Goal: Transaction & Acquisition: Book appointment/travel/reservation

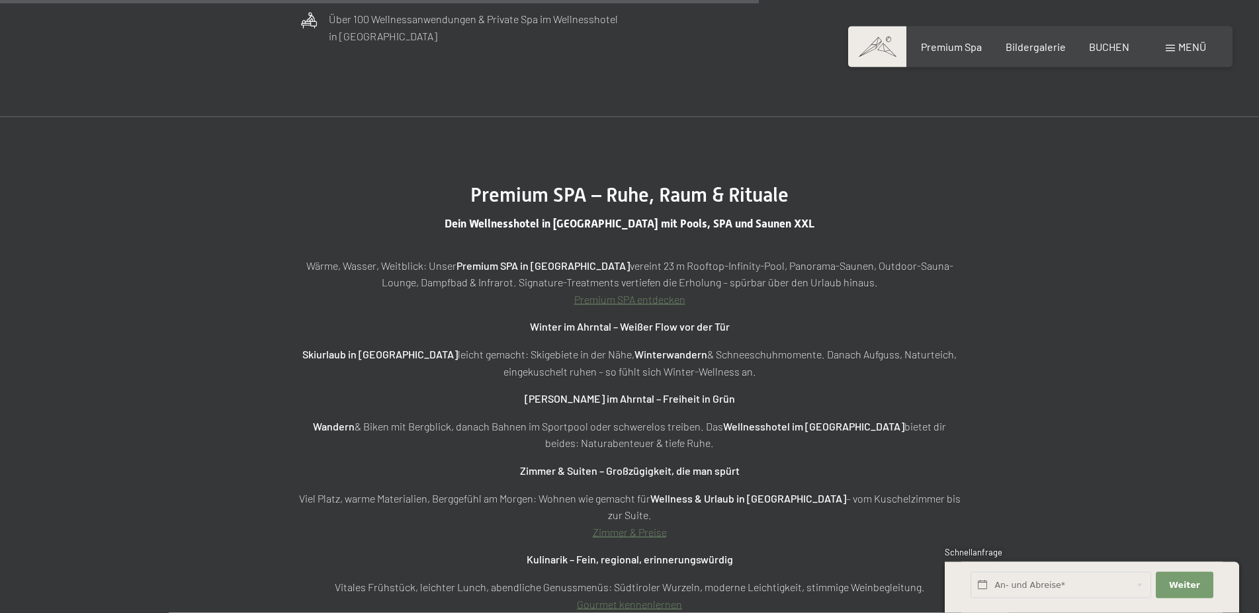
scroll to position [4725, 0]
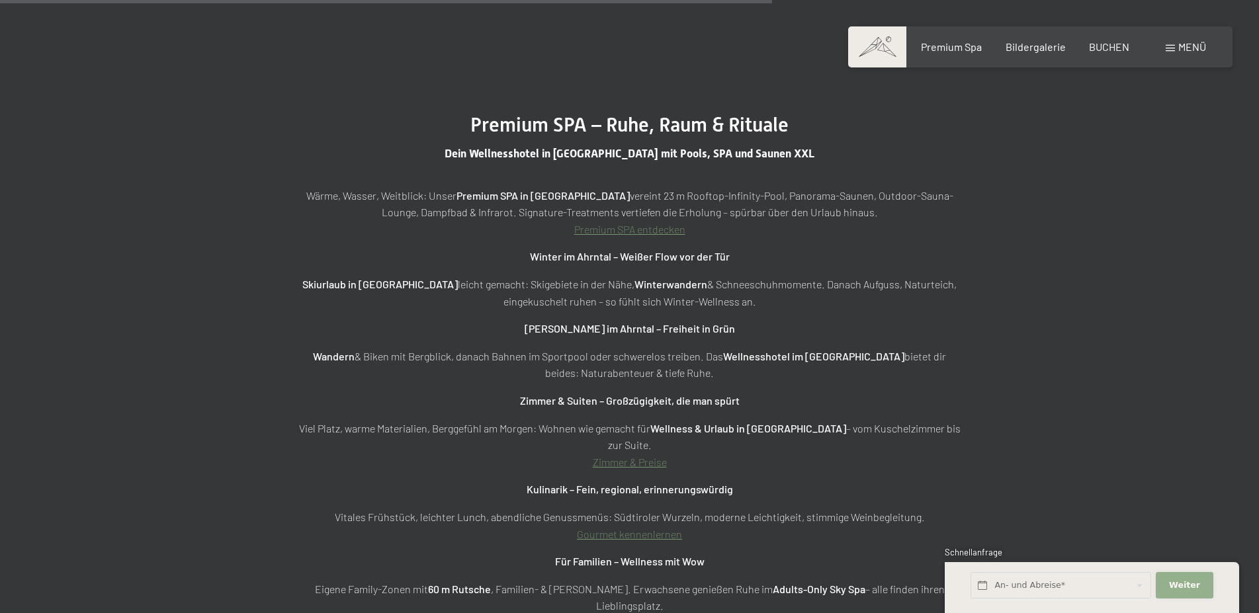
click at [1167, 583] on button "Weiter Adressfelder ausblenden" at bounding box center [1184, 585] width 57 height 27
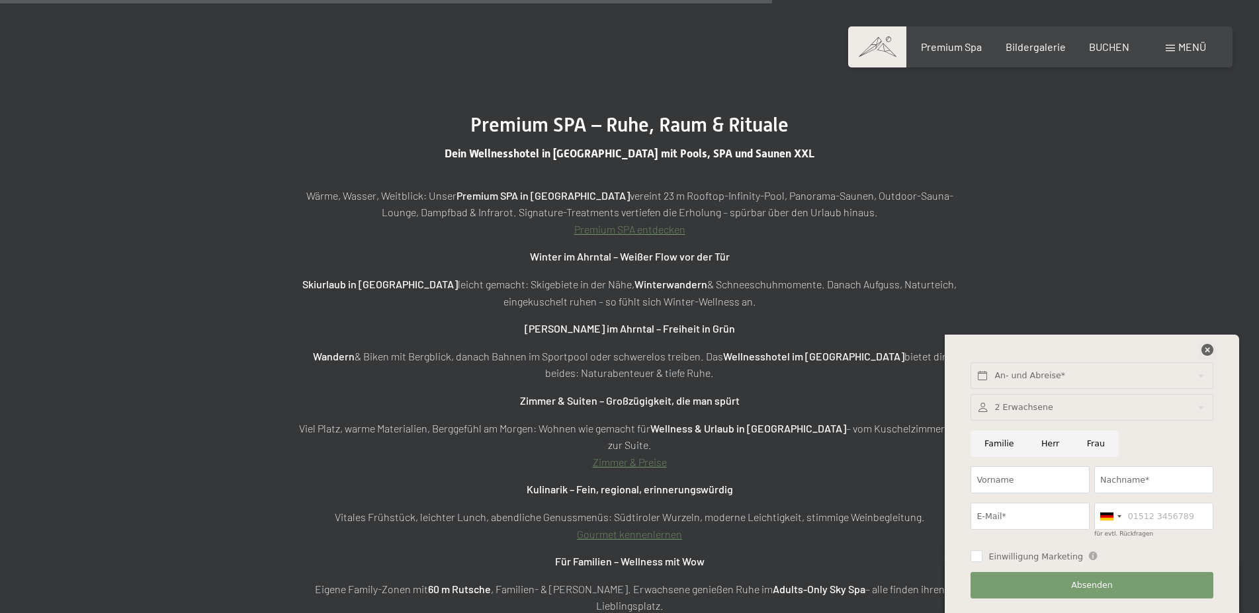
click at [1207, 353] on icon at bounding box center [1208, 350] width 12 height 12
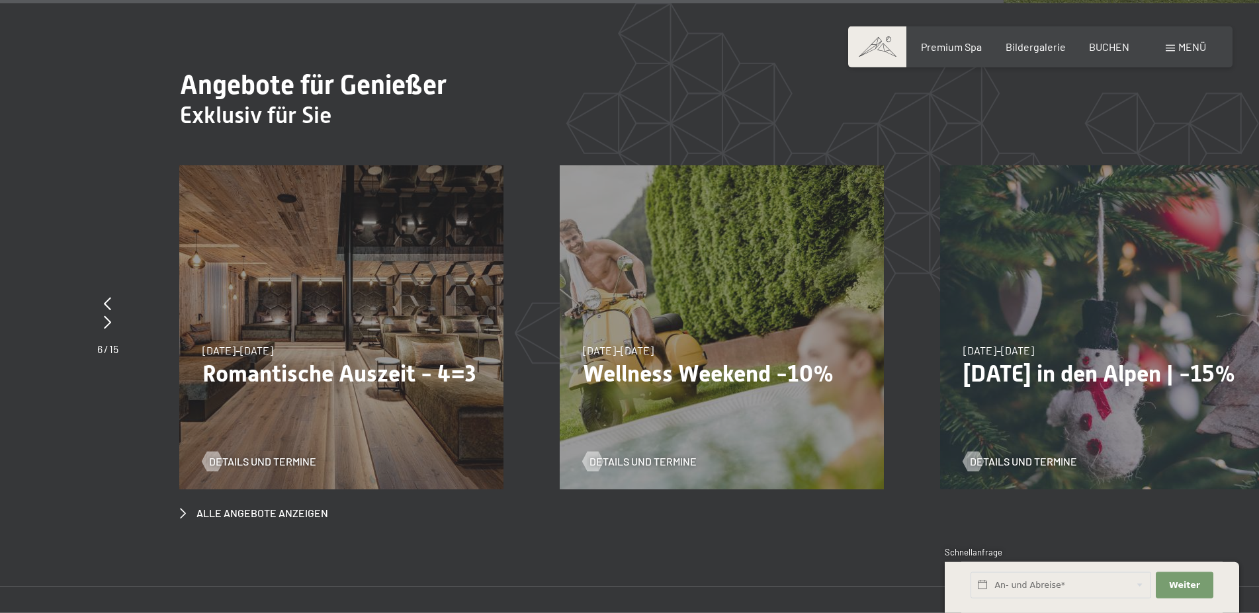
scroll to position [6210, 0]
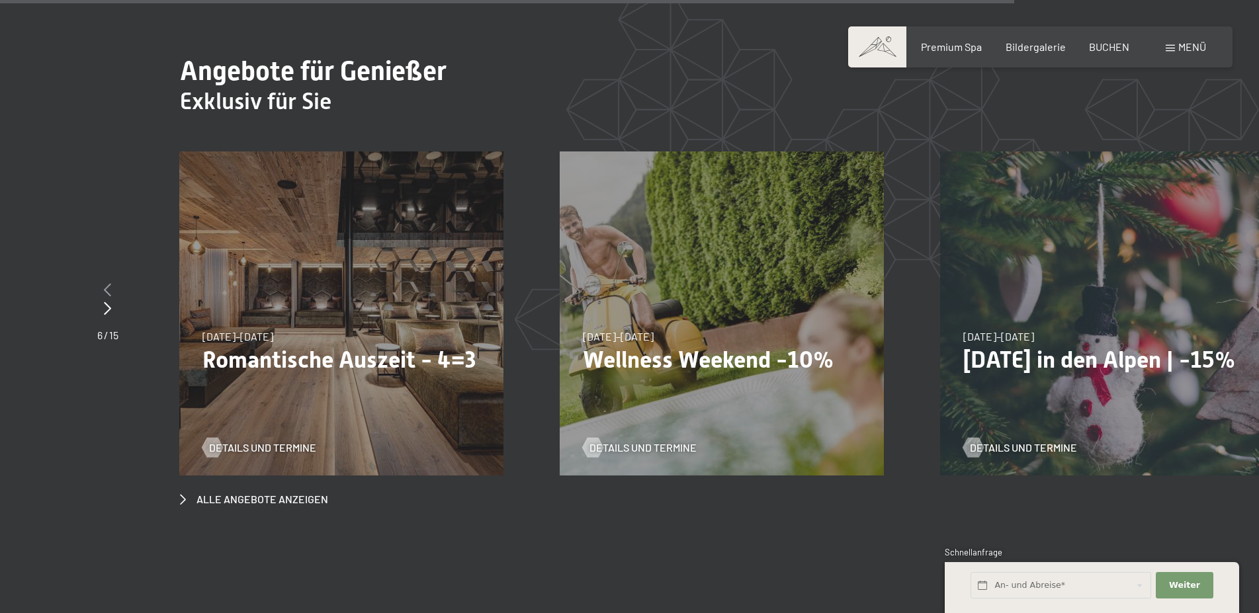
click at [109, 283] on icon at bounding box center [107, 289] width 7 height 13
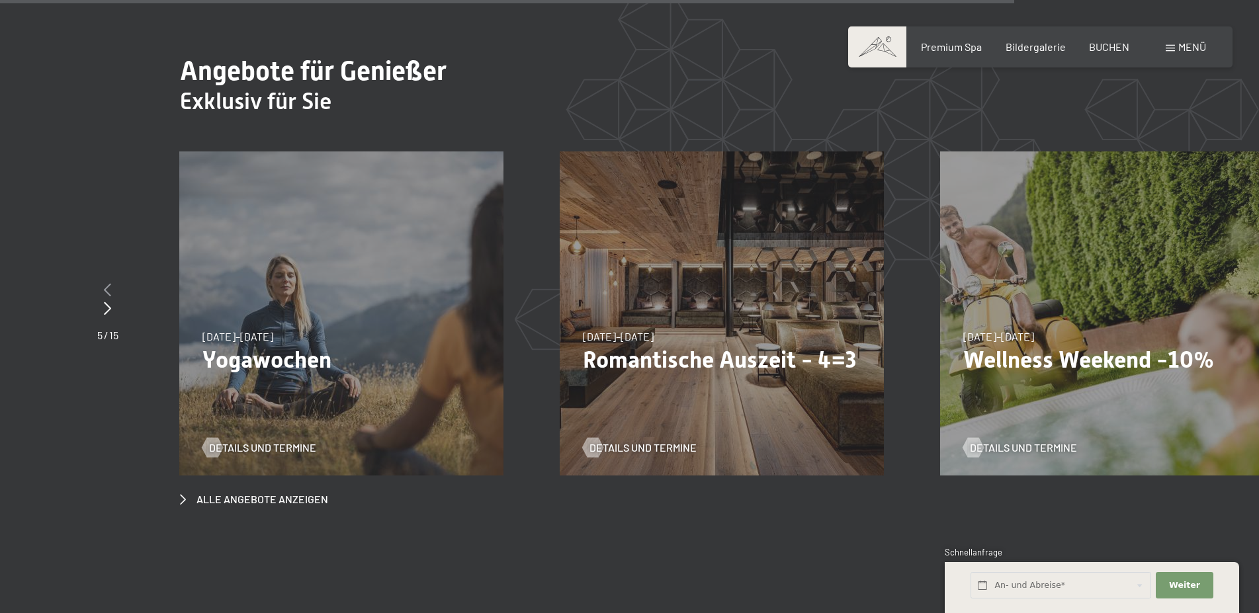
click at [109, 283] on icon at bounding box center [107, 289] width 7 height 13
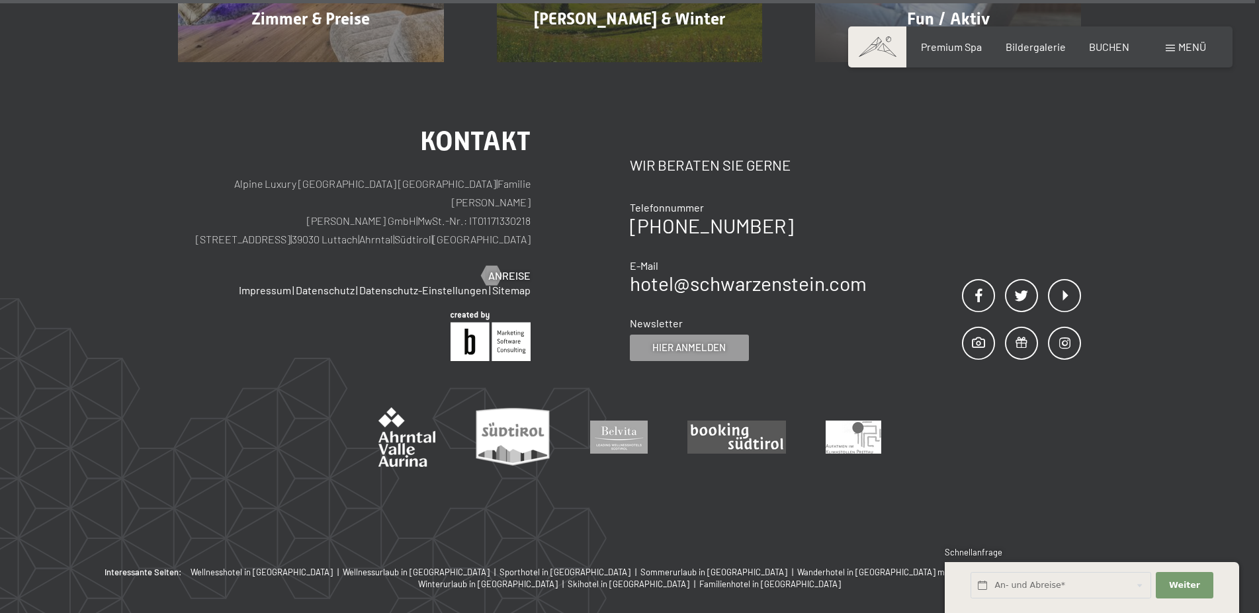
scroll to position [7497, 0]
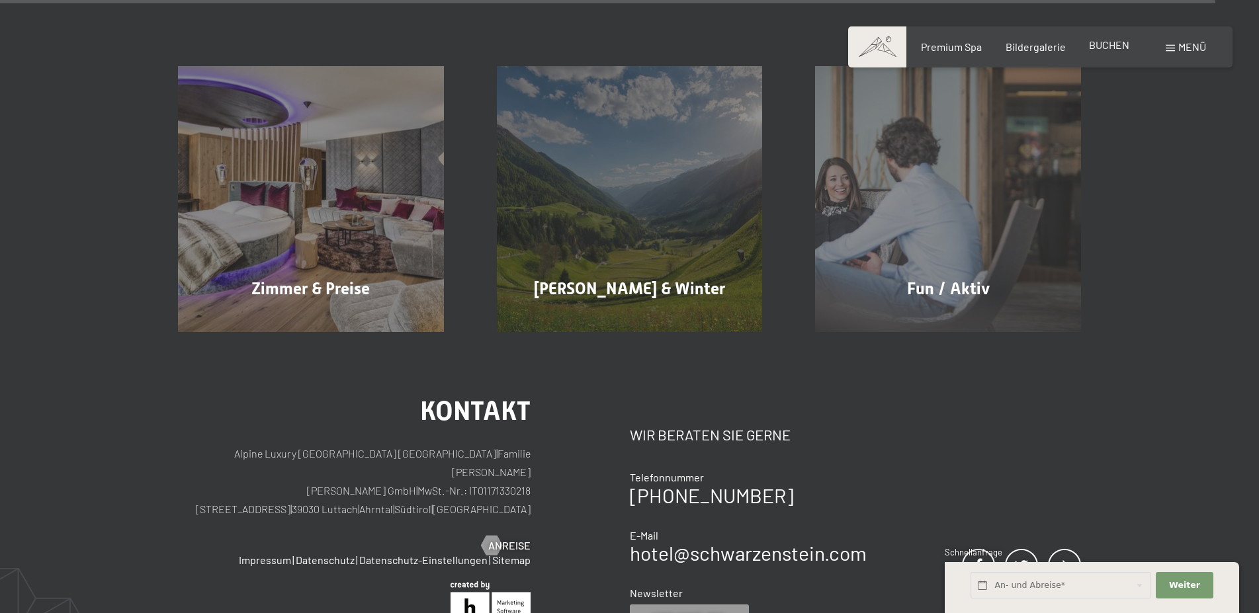
click at [1119, 51] on span "BUCHEN" at bounding box center [1109, 44] width 40 height 13
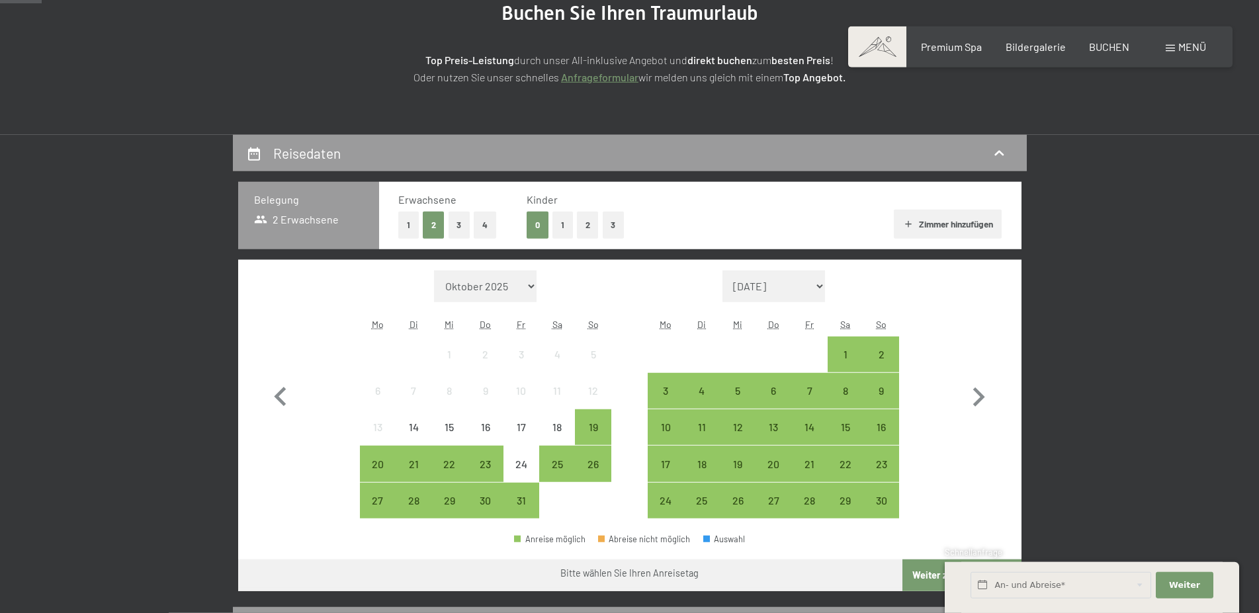
scroll to position [203, 0]
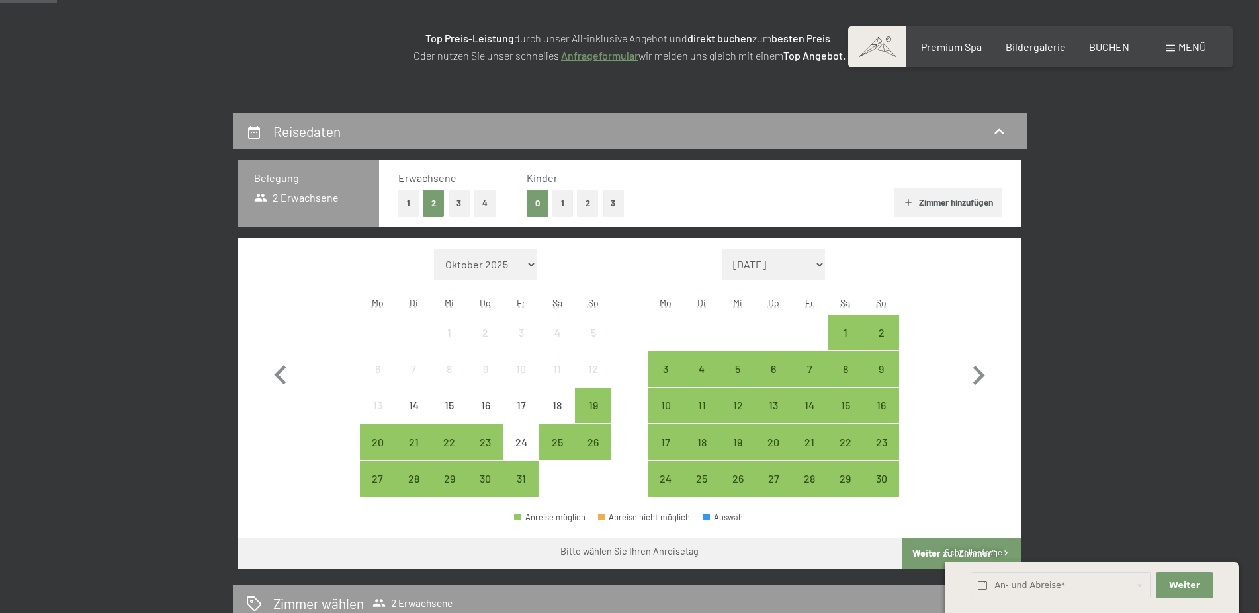
click at [434, 249] on select "Oktober 2025 November 2025 Dezember 2025 Januar 2026 Februar 2026 März 2026 Apr…" at bounding box center [485, 265] width 103 height 32
select select "2025-12-01"
select select "2026-01-01"
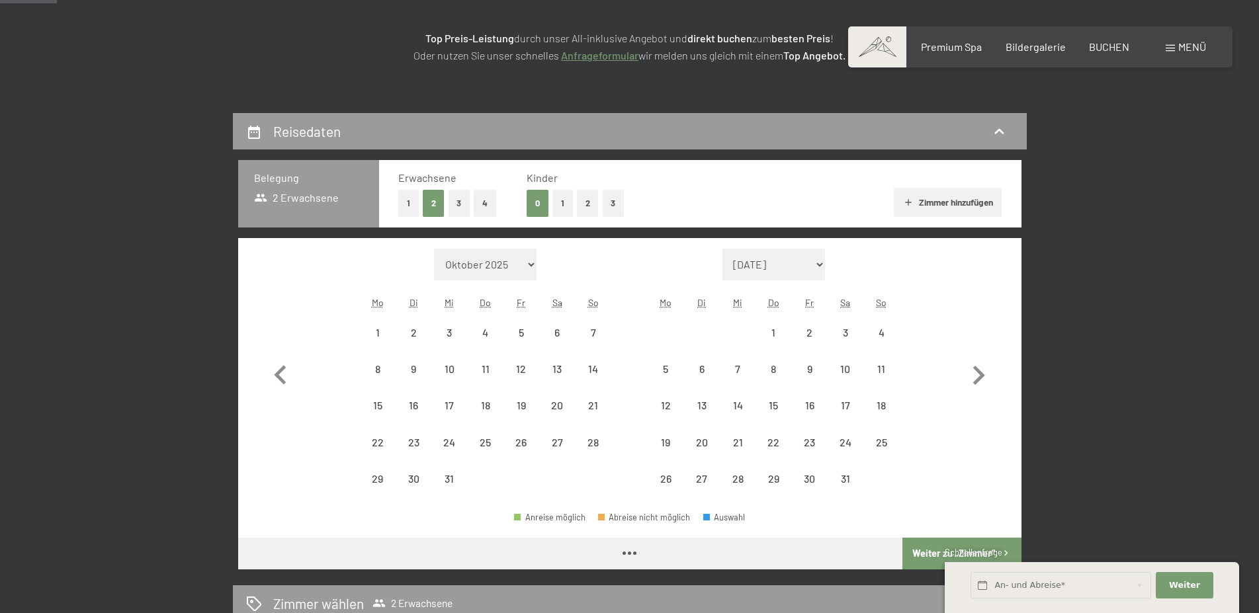
select select "2025-12-01"
select select "2026-01-01"
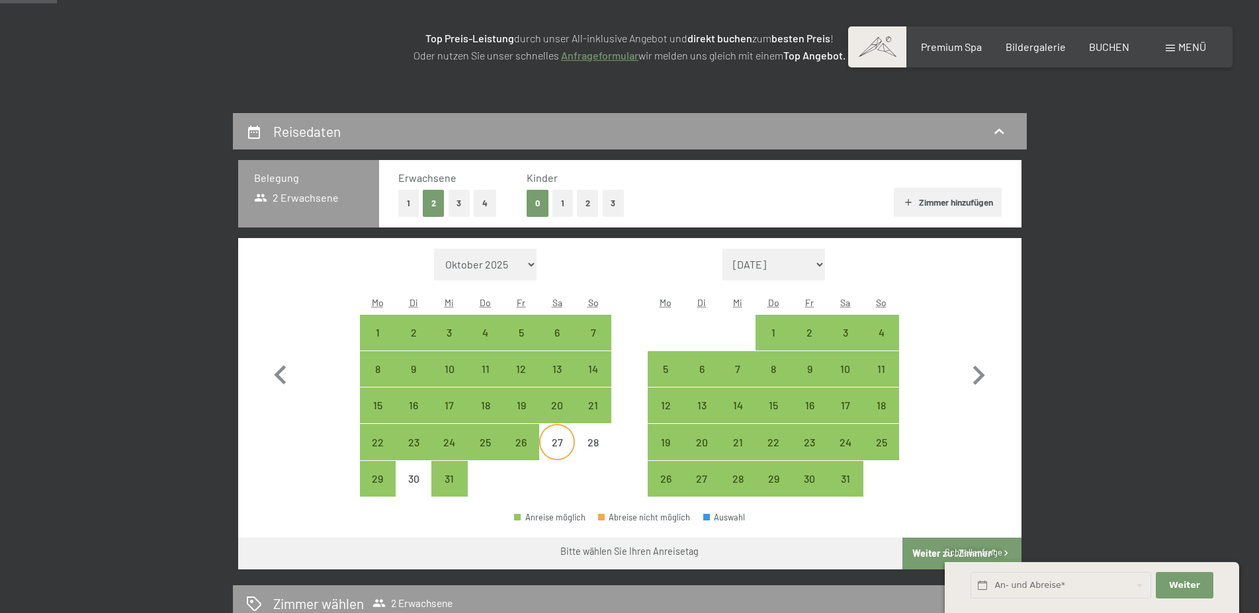
click at [559, 443] on div "27" at bounding box center [557, 453] width 33 height 33
select select "2025-12-01"
select select "2026-01-01"
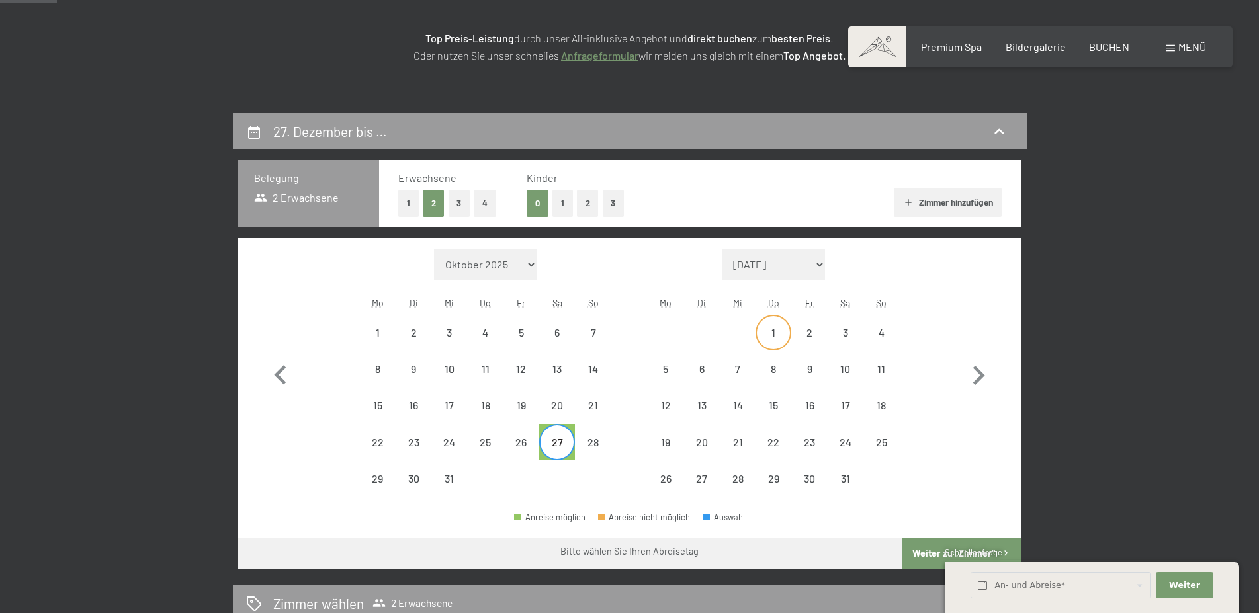
click at [786, 327] on div "1" at bounding box center [773, 332] width 33 height 33
select select "2025-12-01"
select select "2026-01-01"
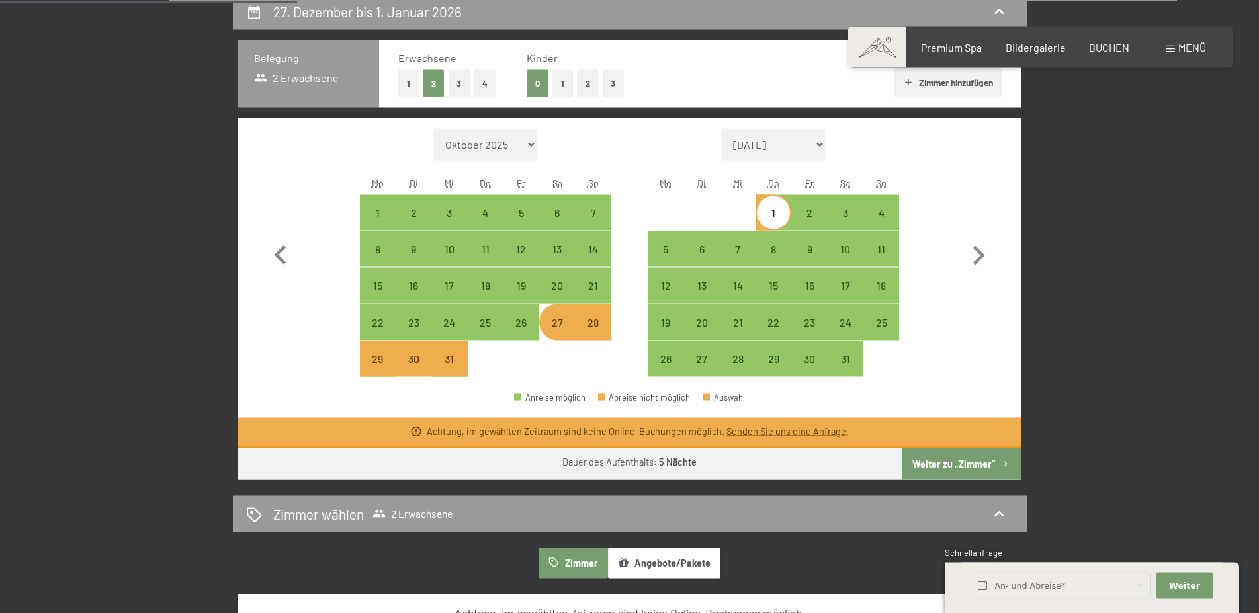
scroll to position [338, 0]
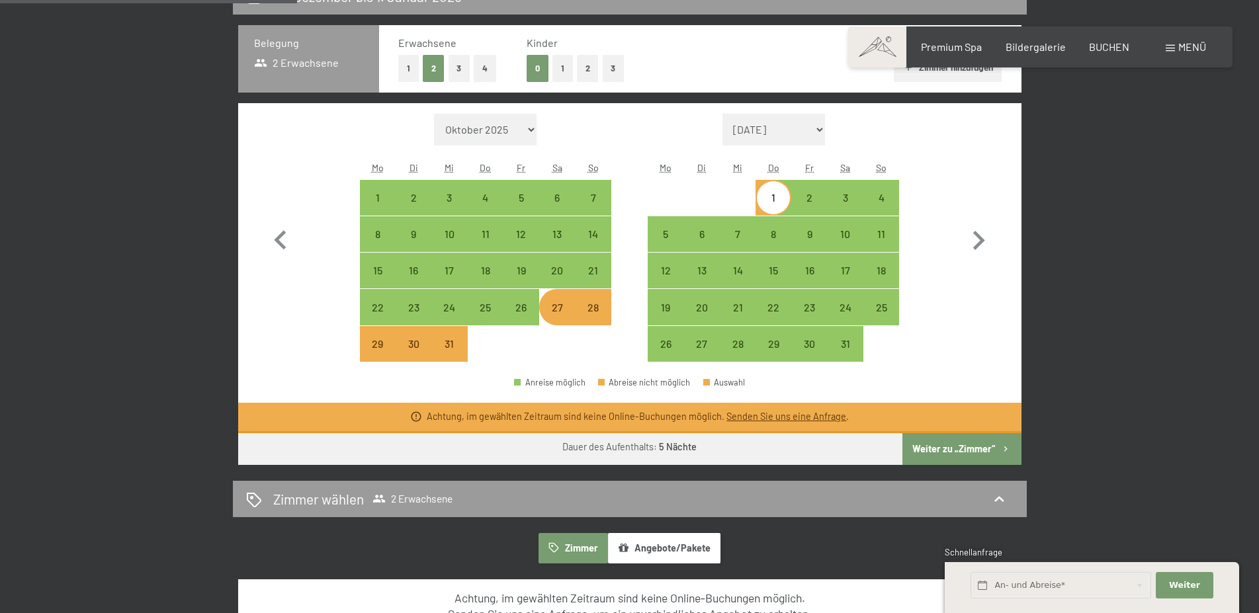
click at [551, 314] on div "27" at bounding box center [557, 318] width 33 height 33
select select "2025-12-01"
select select "2026-01-01"
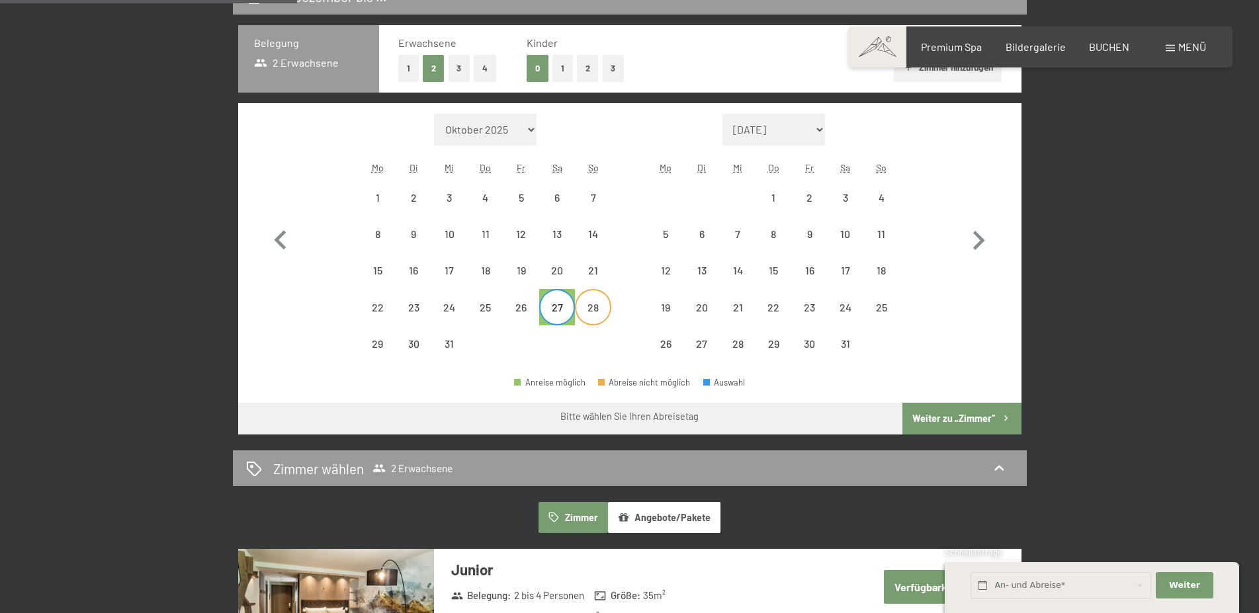
click at [600, 320] on div "28" at bounding box center [592, 318] width 33 height 33
select select "2025-12-01"
select select "2026-01-01"
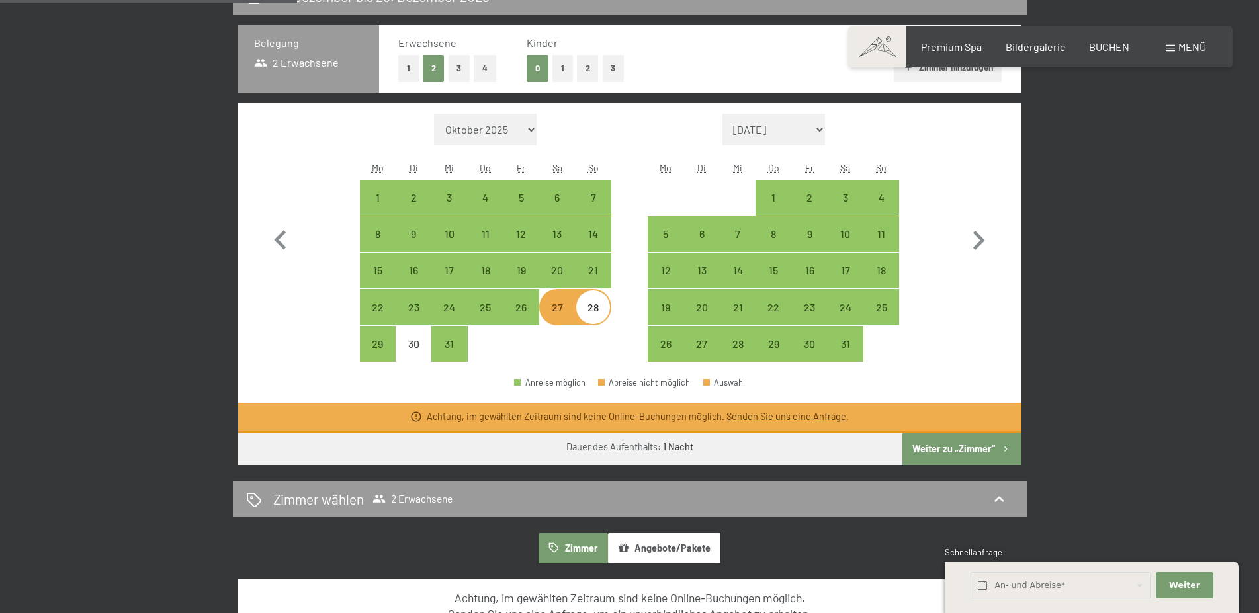
click at [600, 320] on div "28" at bounding box center [592, 318] width 33 height 33
select select "2025-12-01"
select select "2026-01-01"
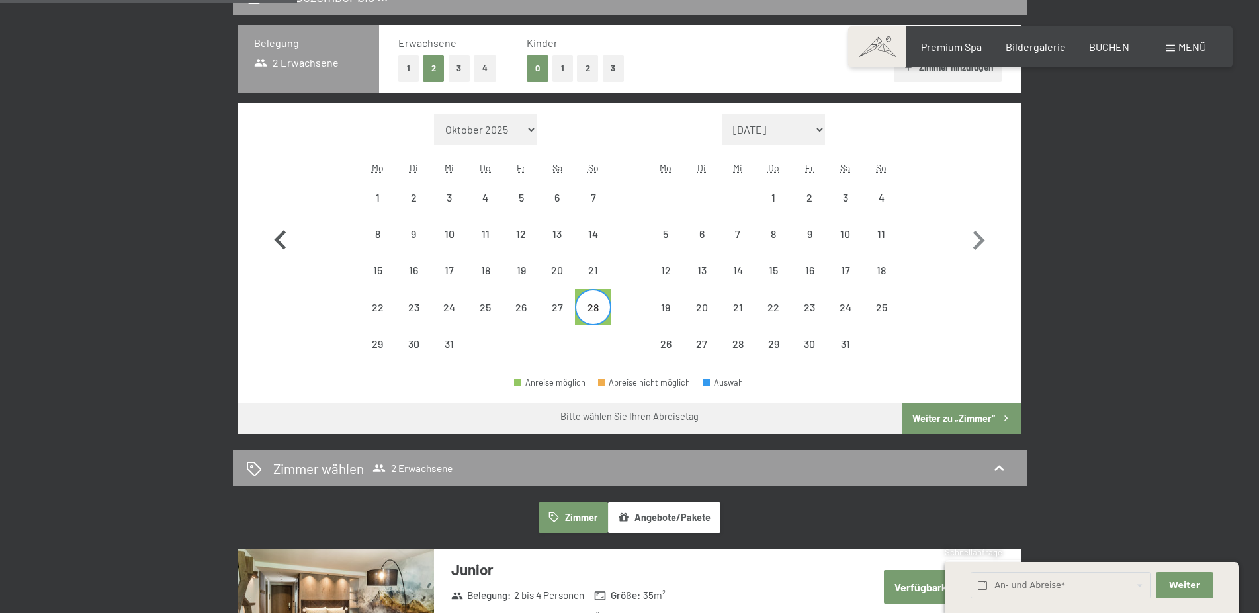
click at [269, 240] on icon "button" at bounding box center [280, 241] width 38 height 38
select select "2025-11-01"
select select "2025-12-01"
click at [974, 235] on icon "button" at bounding box center [979, 241] width 38 height 38
select select "2025-12-01"
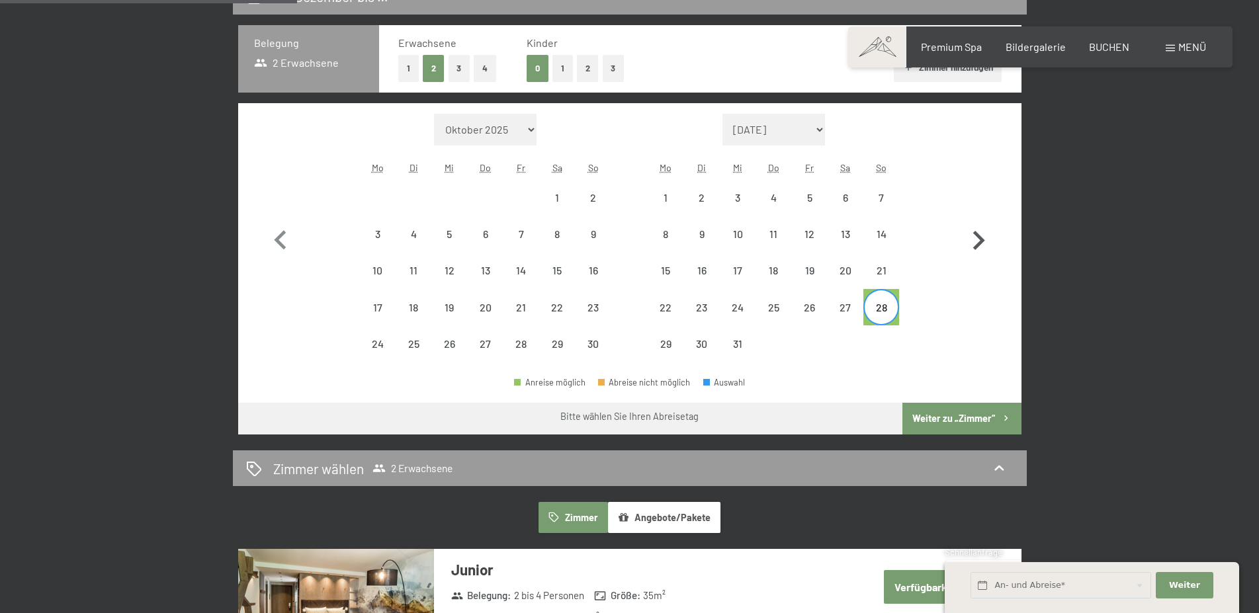
select select "2026-01-01"
click at [967, 375] on div "Anreise möglich Abreise nicht möglich Auswahl" at bounding box center [630, 388] width 784 height 30
click at [558, 310] on div "27" at bounding box center [557, 318] width 33 height 33
select select "2025-12-01"
select select "2026-01-01"
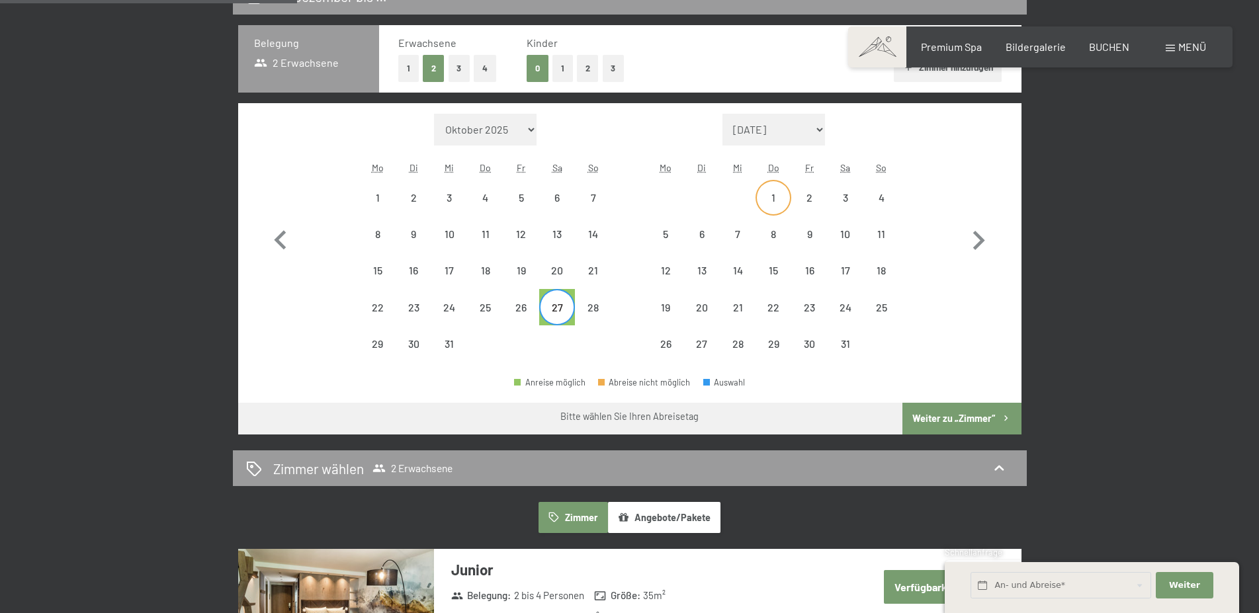
click at [770, 199] on div "1" at bounding box center [773, 209] width 33 height 33
select select "2025-12-01"
select select "2026-01-01"
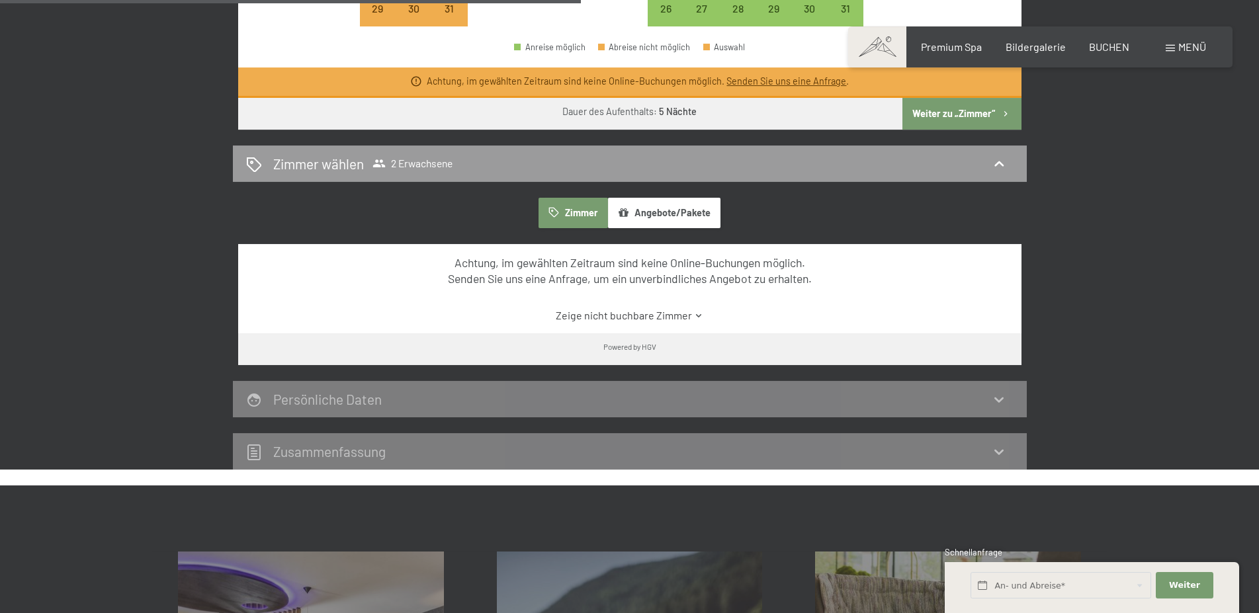
scroll to position [675, 0]
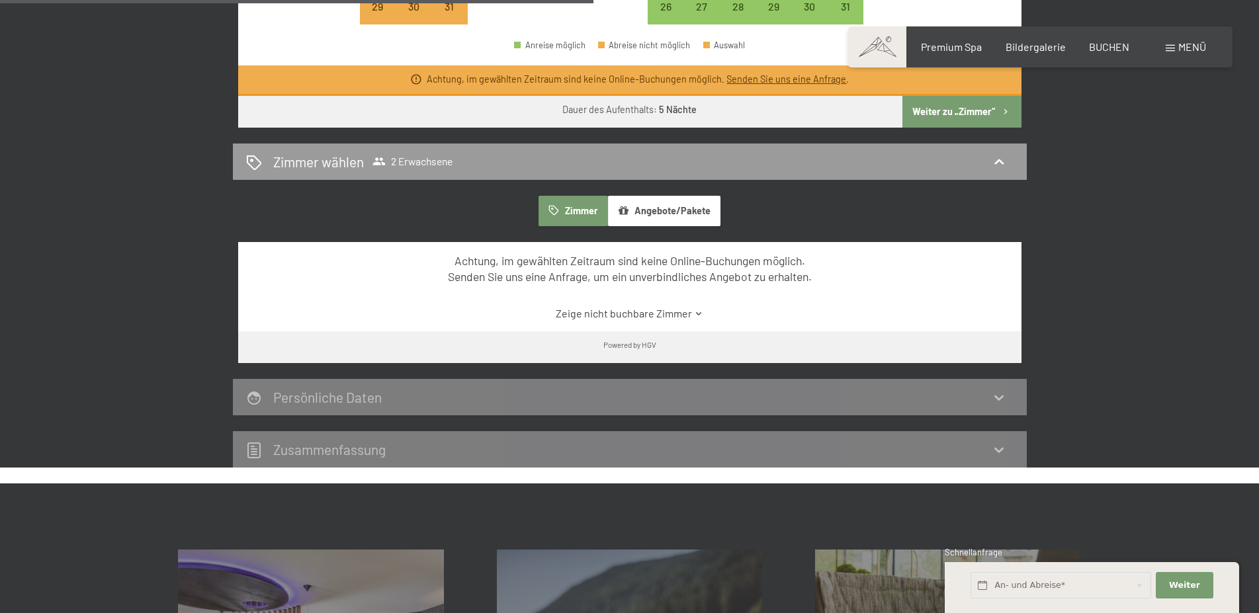
click at [653, 326] on div "Achtung, im gewählten Zeitraum sind keine Online-Buchungen möglich. Senden Sie …" at bounding box center [630, 287] width 784 height 90
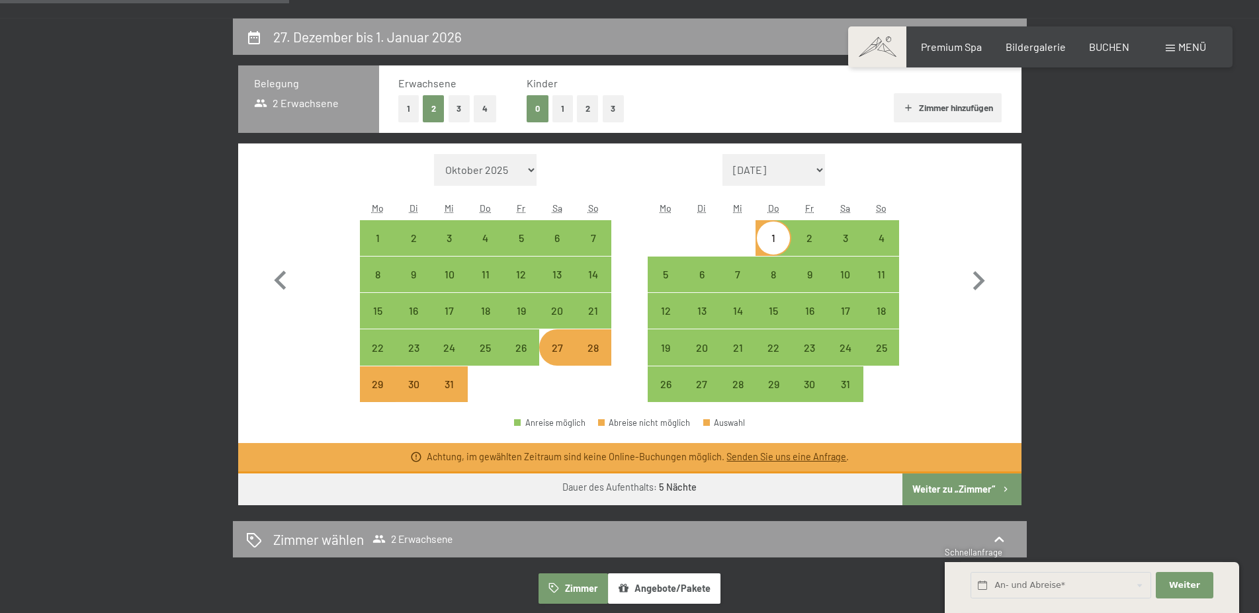
scroll to position [270, 0]
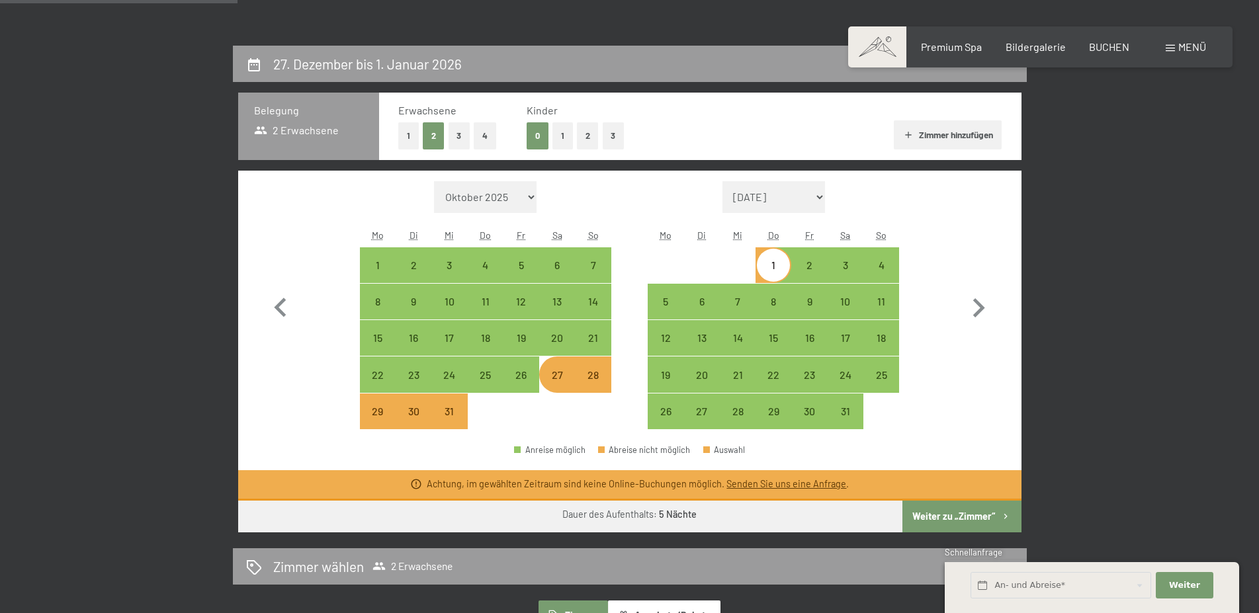
click at [778, 263] on div "1" at bounding box center [773, 276] width 33 height 33
select select "2025-12-01"
select select "2026-01-01"
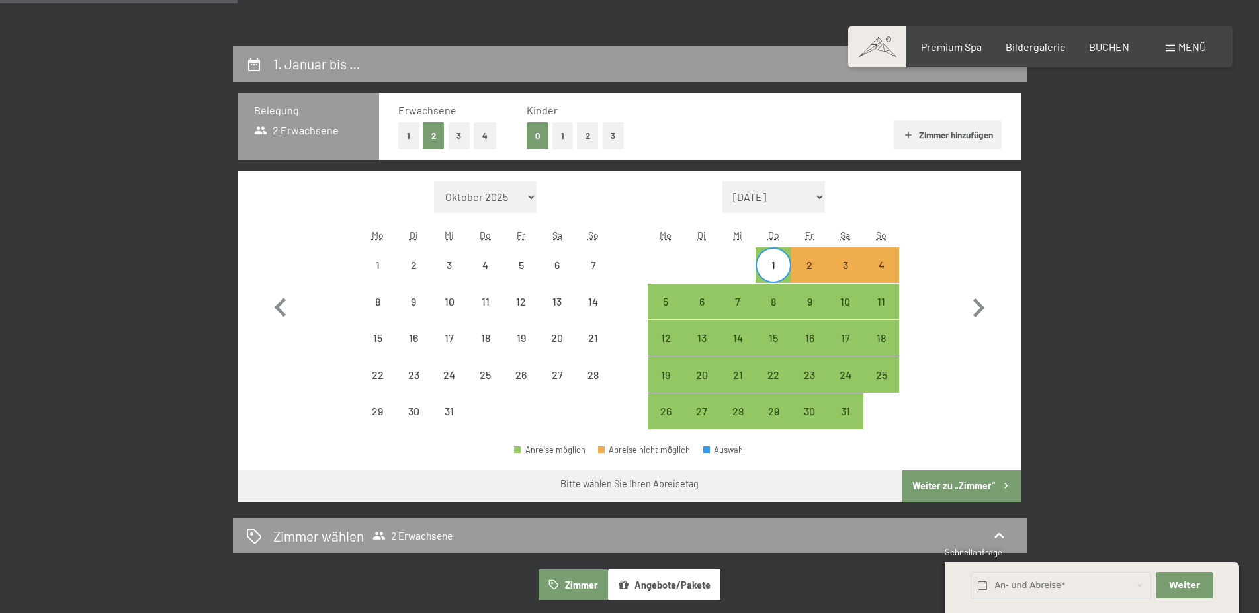
click at [778, 263] on div "1" at bounding box center [773, 276] width 33 height 33
select select "2025-12-01"
select select "2026-01-01"
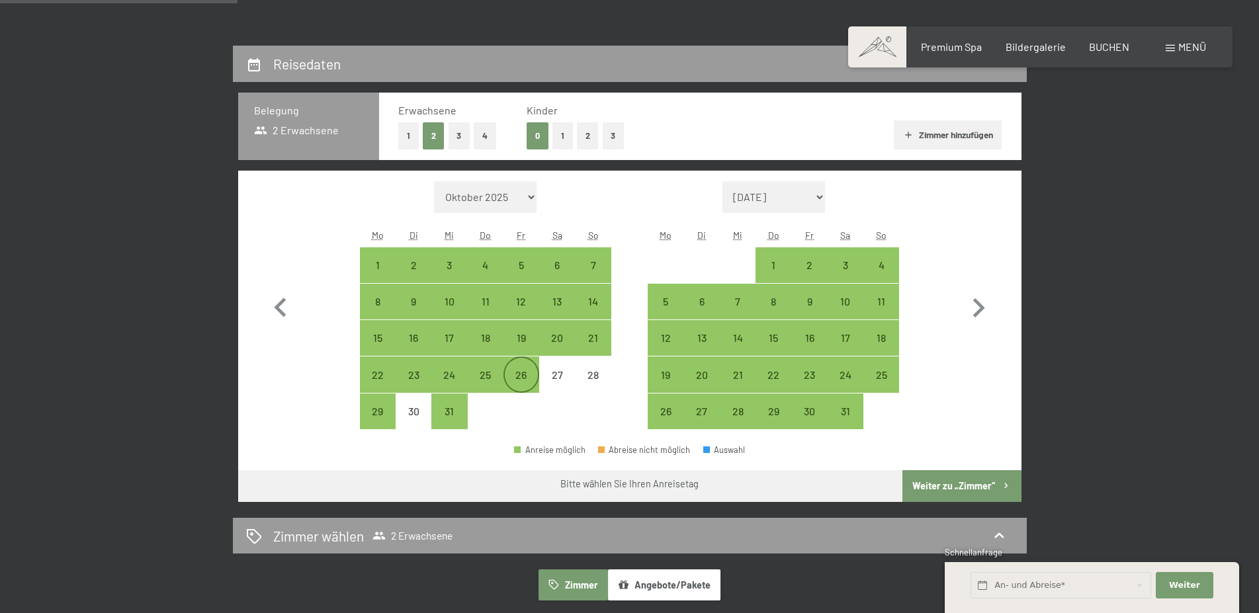
click at [513, 386] on div "26" at bounding box center [521, 386] width 33 height 33
select select "2025-12-01"
select select "2026-01-01"
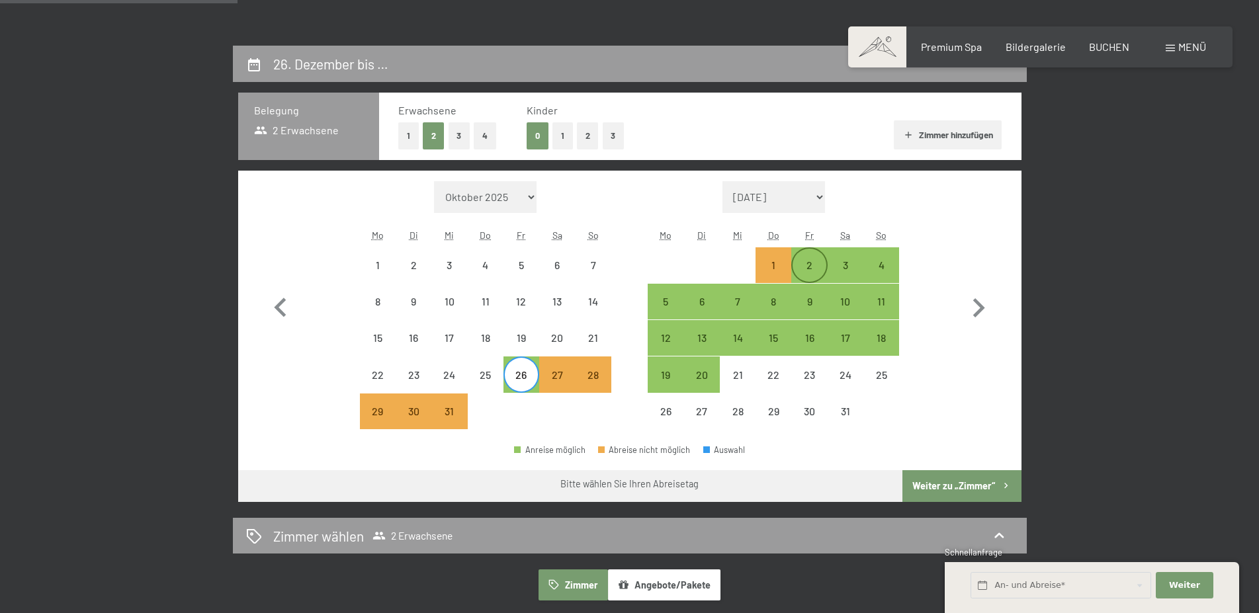
click at [802, 262] on div "2" at bounding box center [809, 276] width 33 height 33
select select "2025-12-01"
select select "2026-01-01"
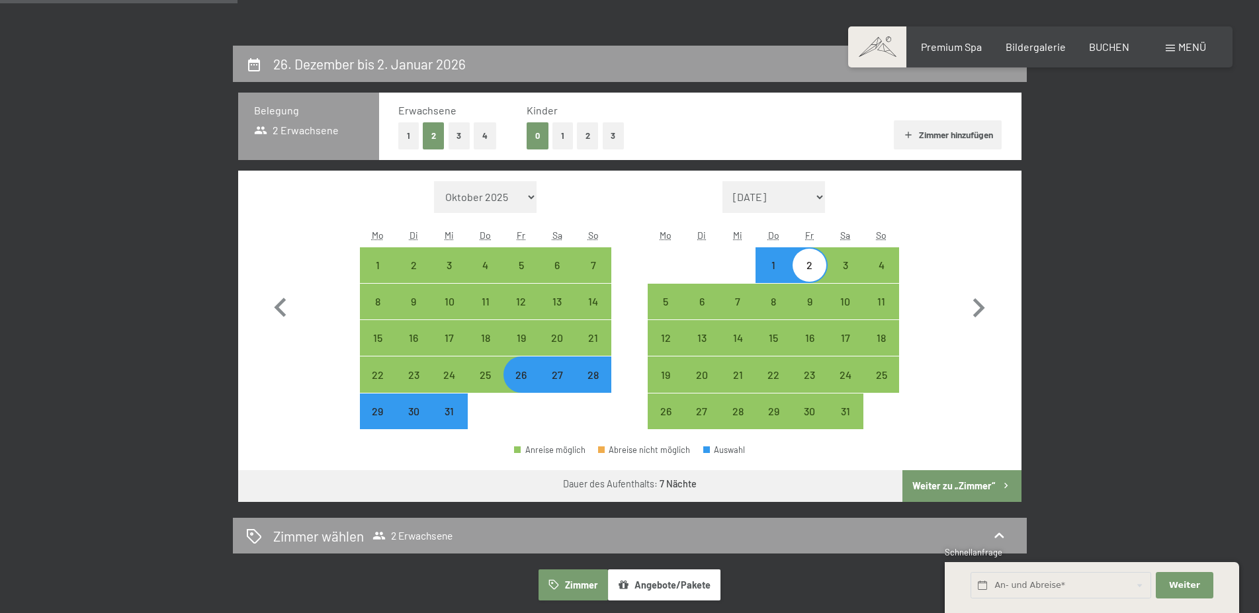
click at [955, 494] on button "Weiter zu „Zimmer“" at bounding box center [962, 487] width 118 height 32
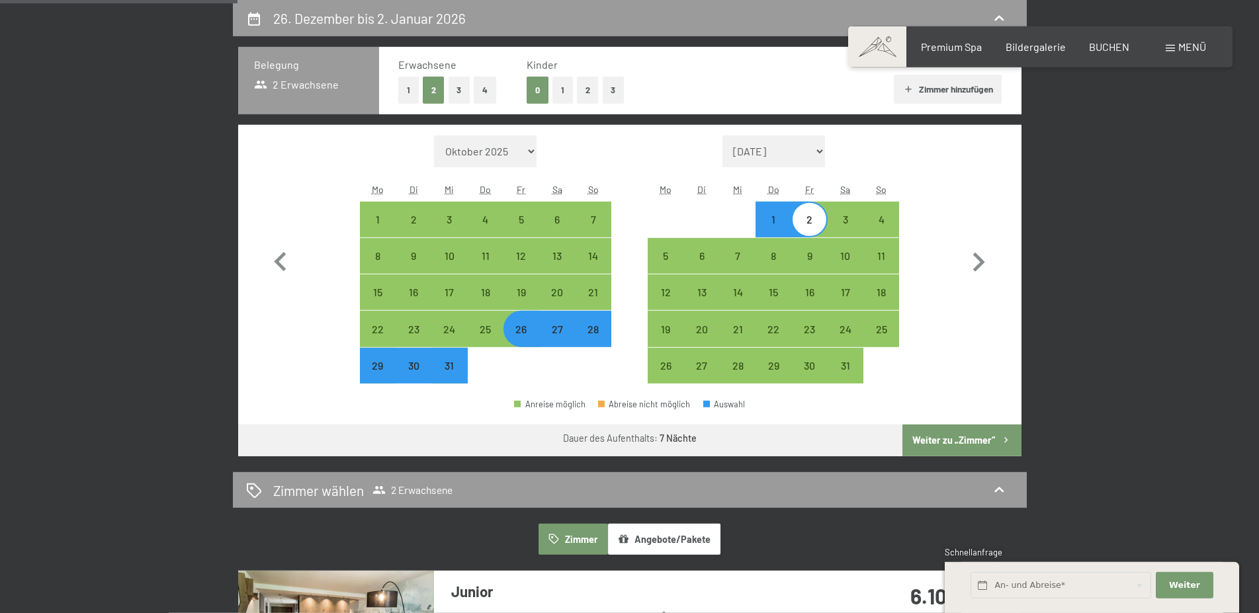
select select "2025-12-01"
select select "2026-01-01"
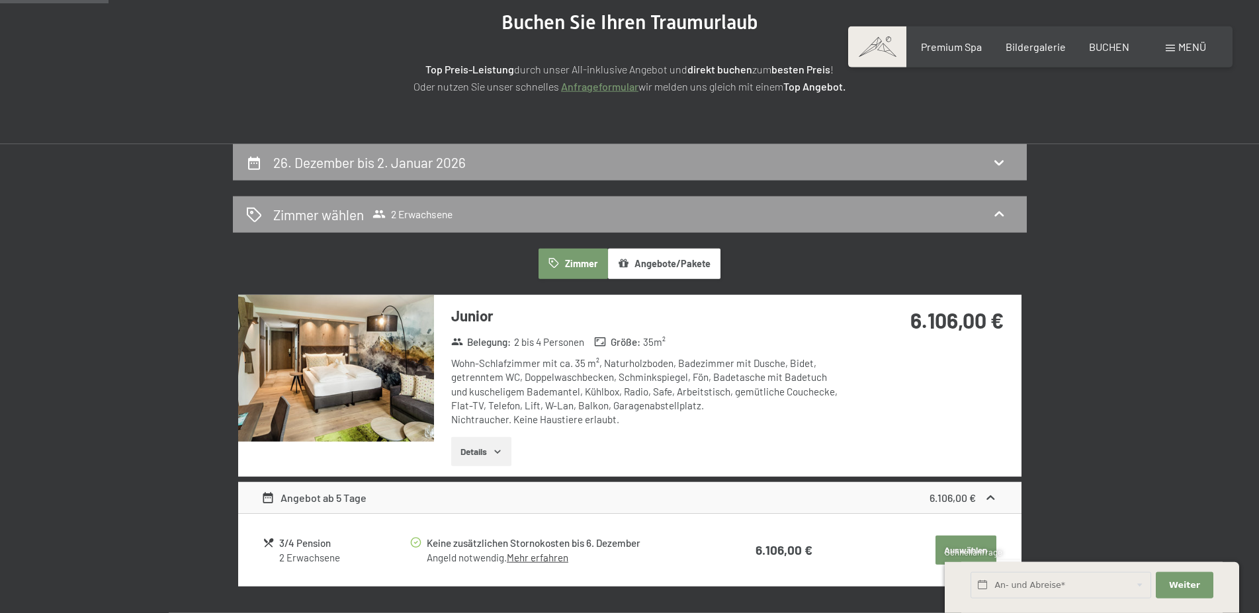
scroll to position [249, 0]
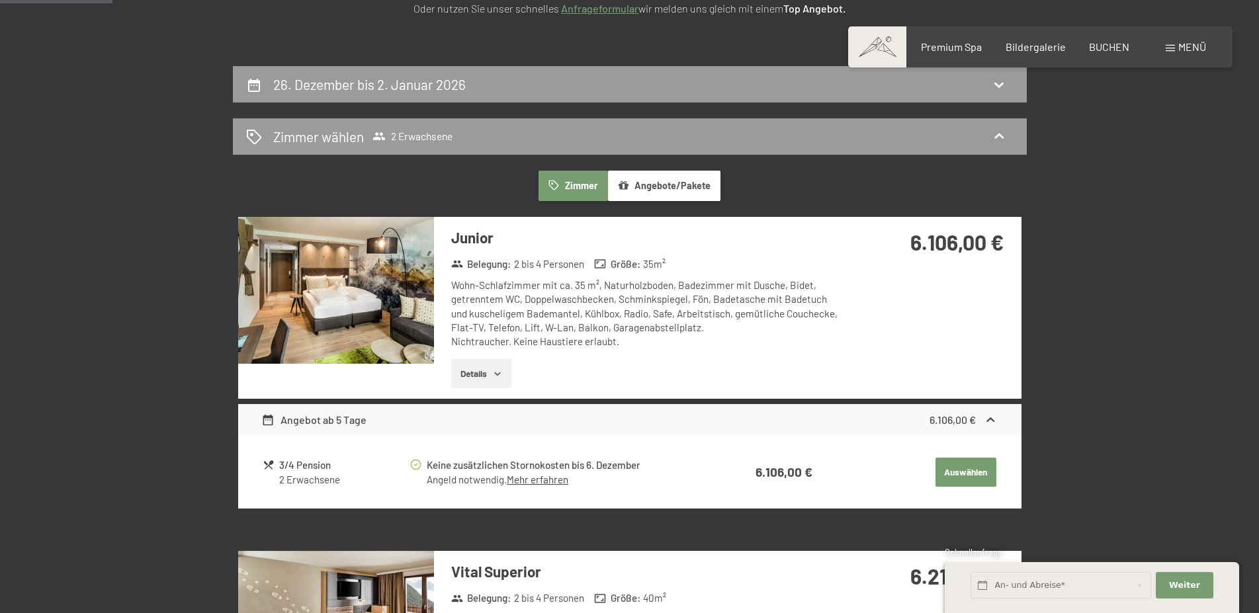
click at [543, 180] on button "Zimmer" at bounding box center [573, 186] width 69 height 30
click at [557, 185] on icon "button" at bounding box center [554, 185] width 11 height 11
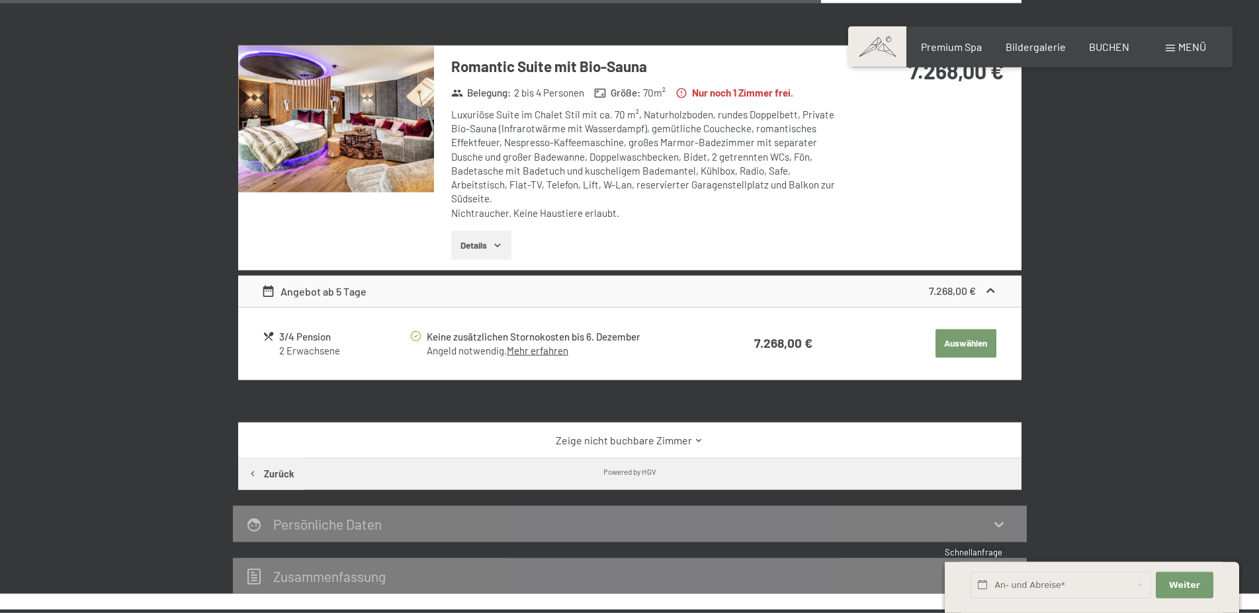
scroll to position [1870, 0]
